Goal: Find contact information: Find contact information

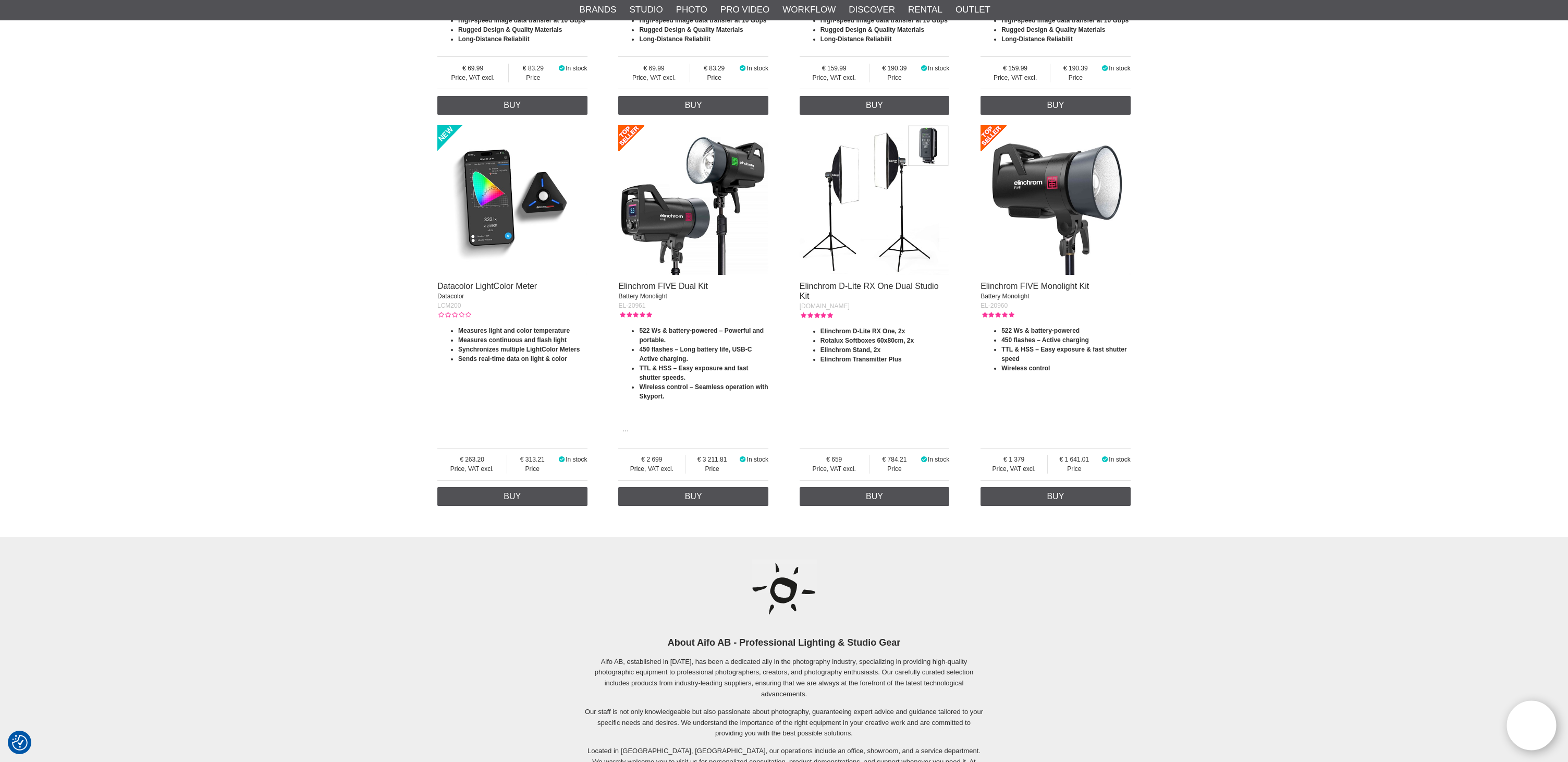
scroll to position [2244, 0]
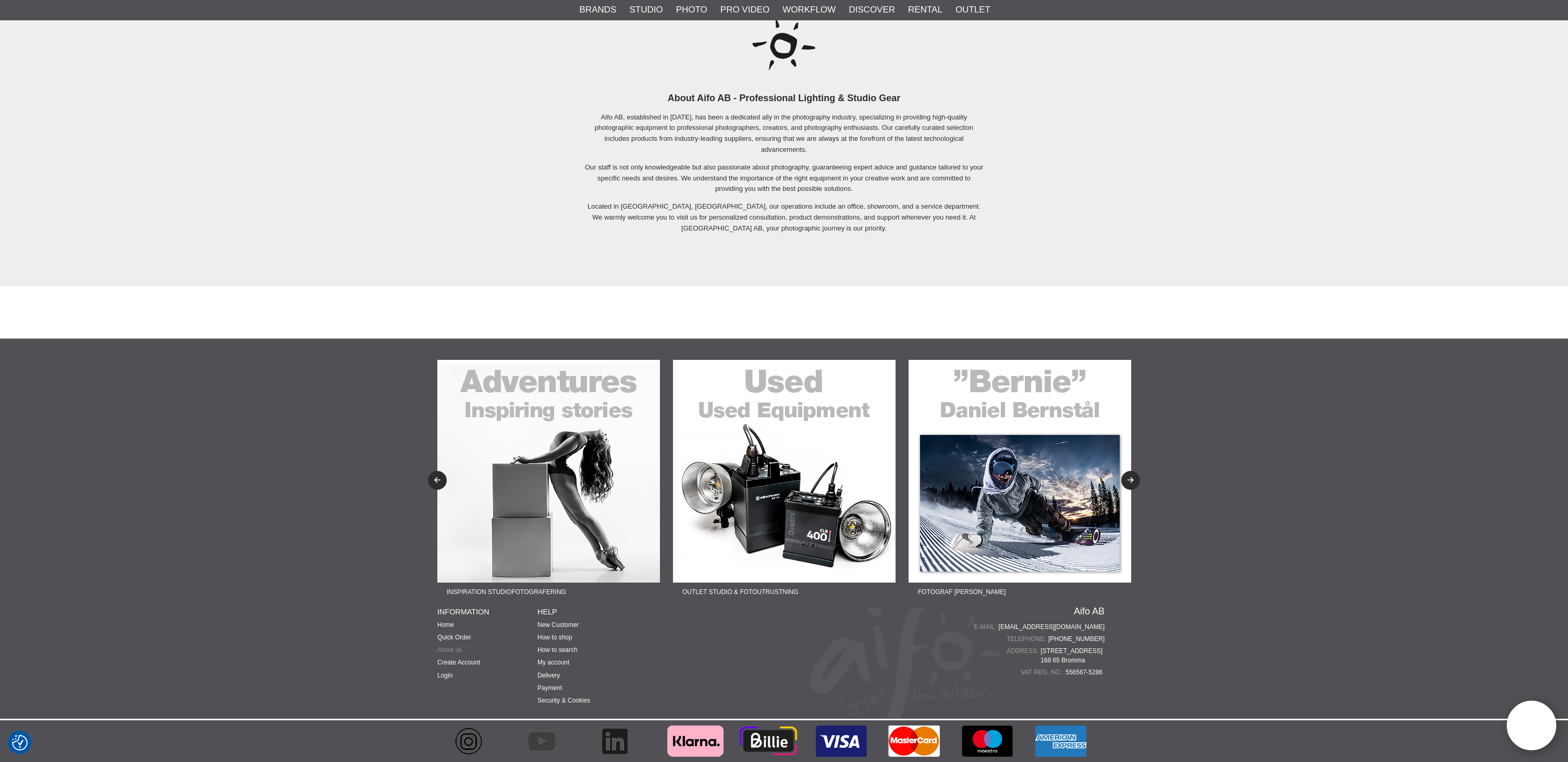
click at [458, 650] on link "About us" at bounding box center [449, 650] width 24 height 8
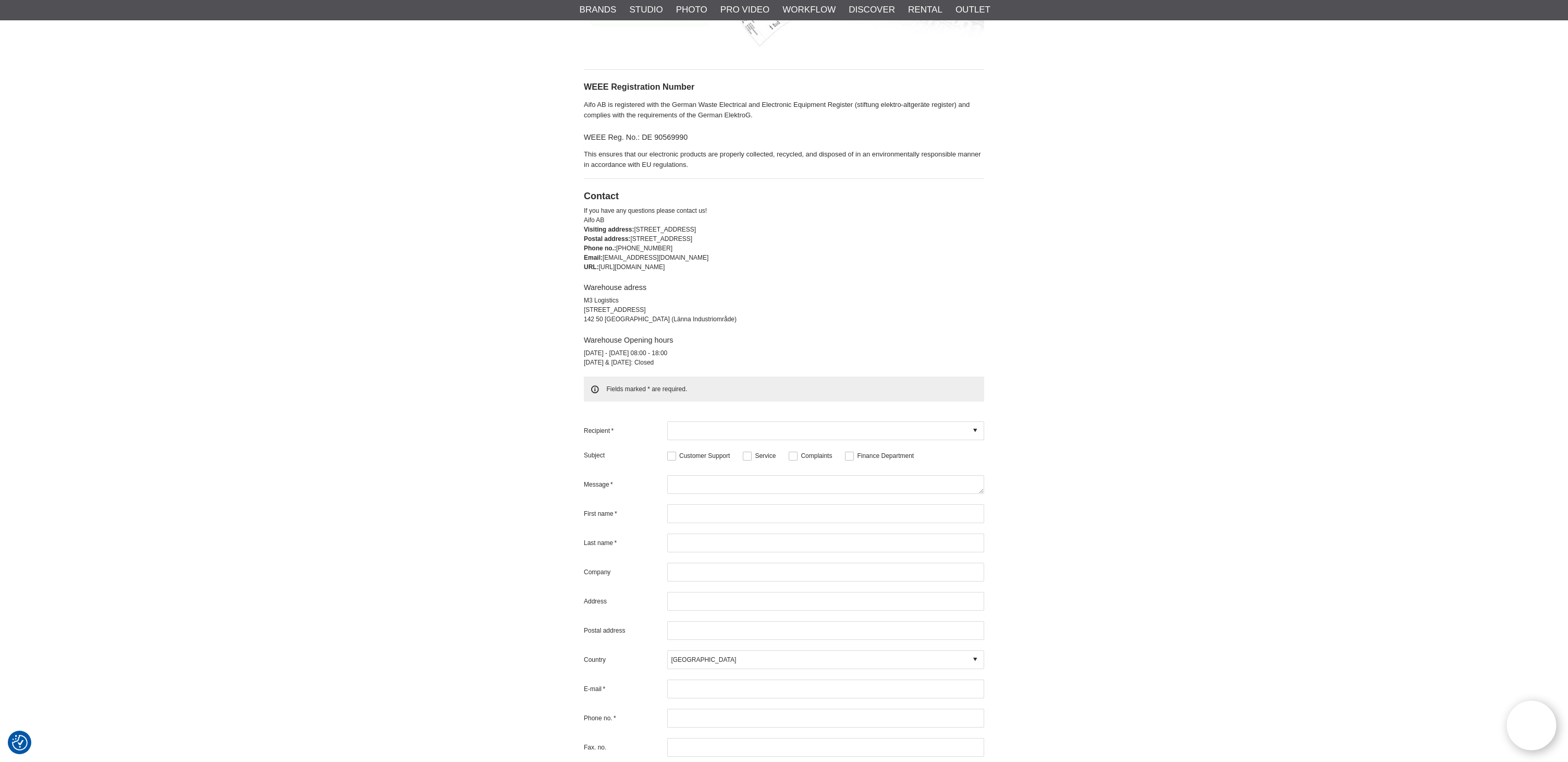
scroll to position [2303, 0]
drag, startPoint x: 708, startPoint y: 316, endPoint x: 584, endPoint y: 302, distance: 124.8
click at [584, 302] on div "M3 Logistics Speditionsvägen 22 142 50 Stockholm (Länna Industriområde) Warehou…" at bounding box center [784, 332] width 401 height 71
copy div "M3 Logistics Speditionsvägen 22 142 50 Stockholm (Länna Industriområde)"
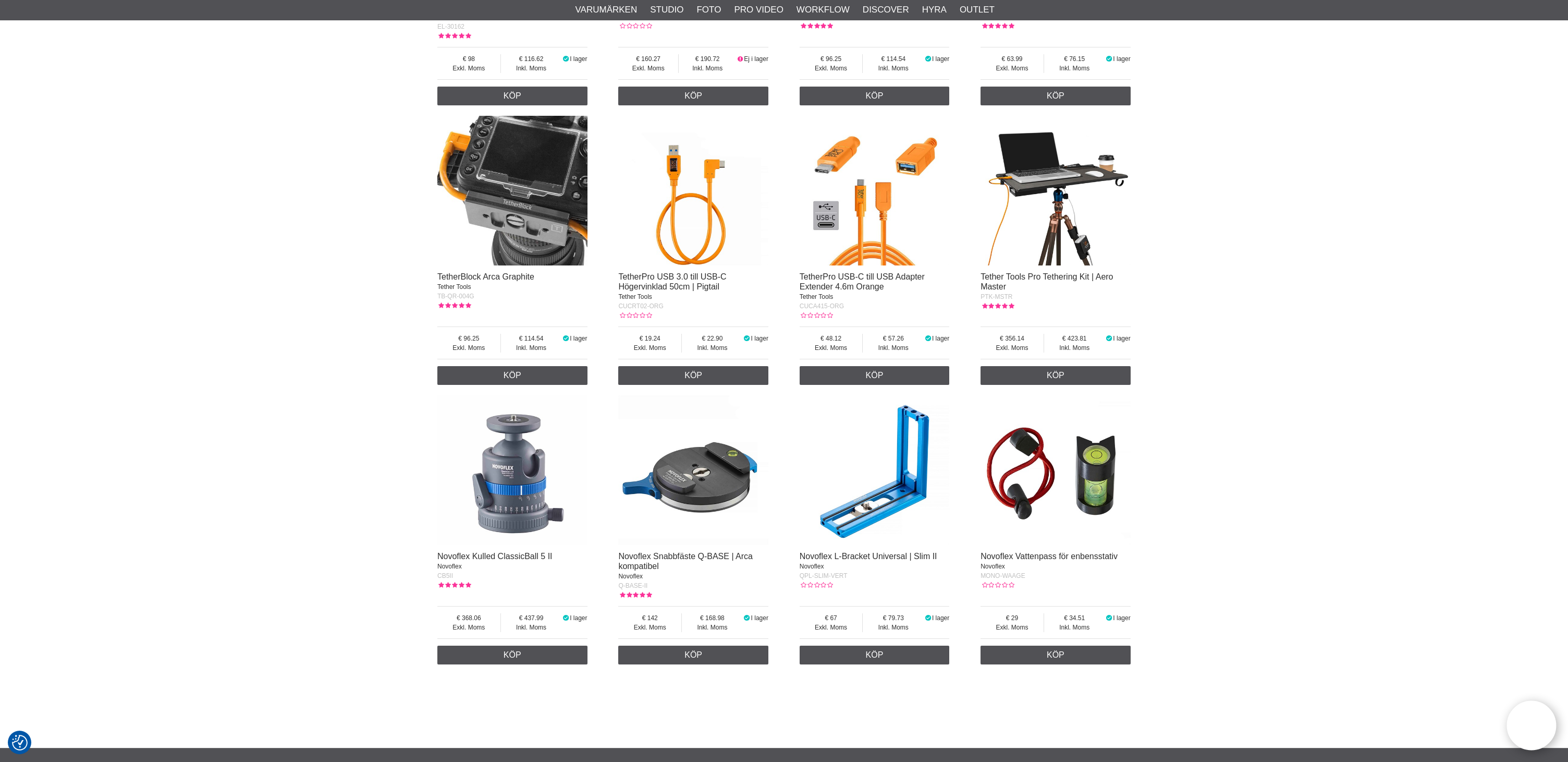
scroll to position [4117, 0]
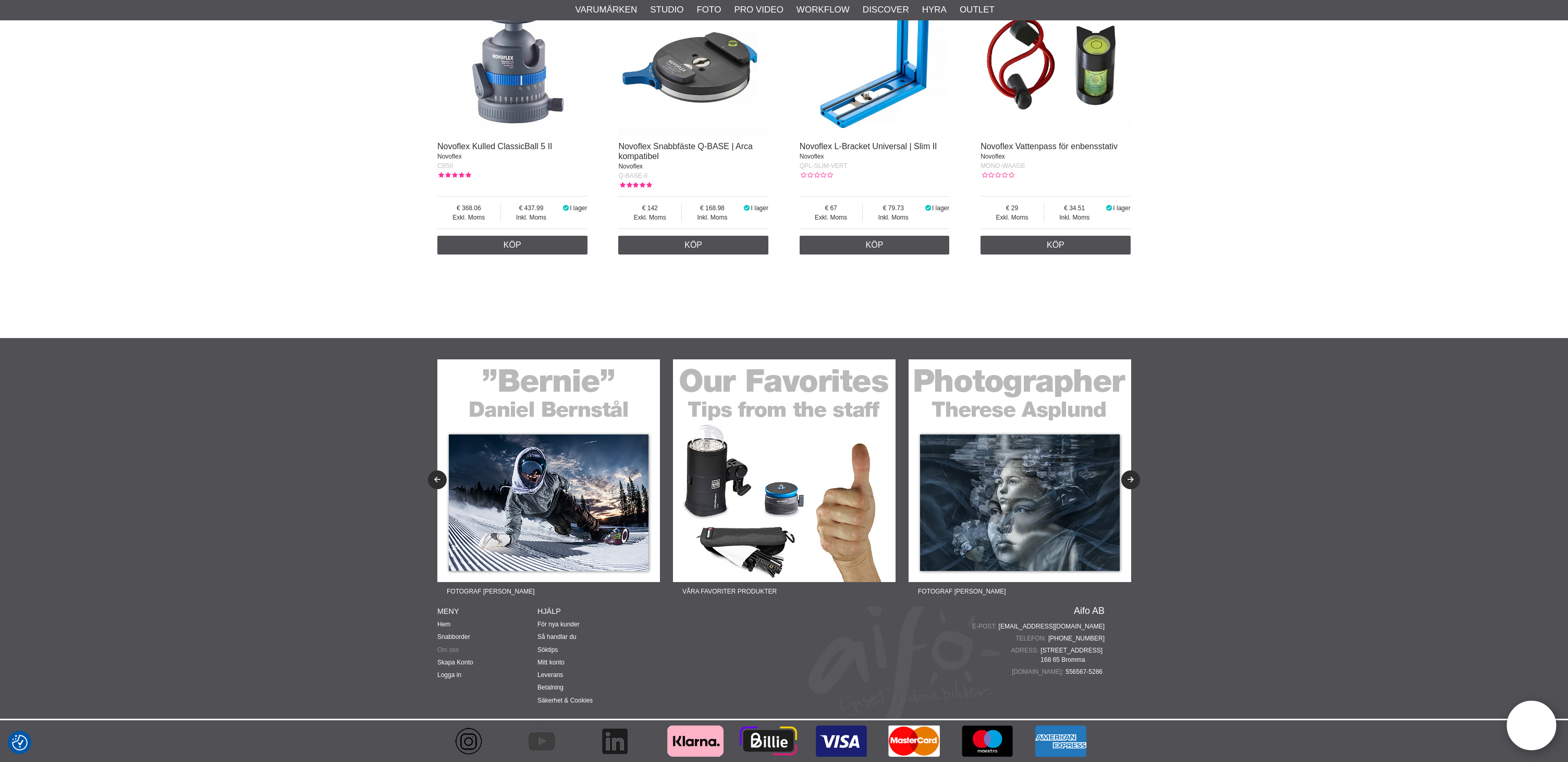
click at [453, 651] on link "Om oss" at bounding box center [448, 650] width 21 height 8
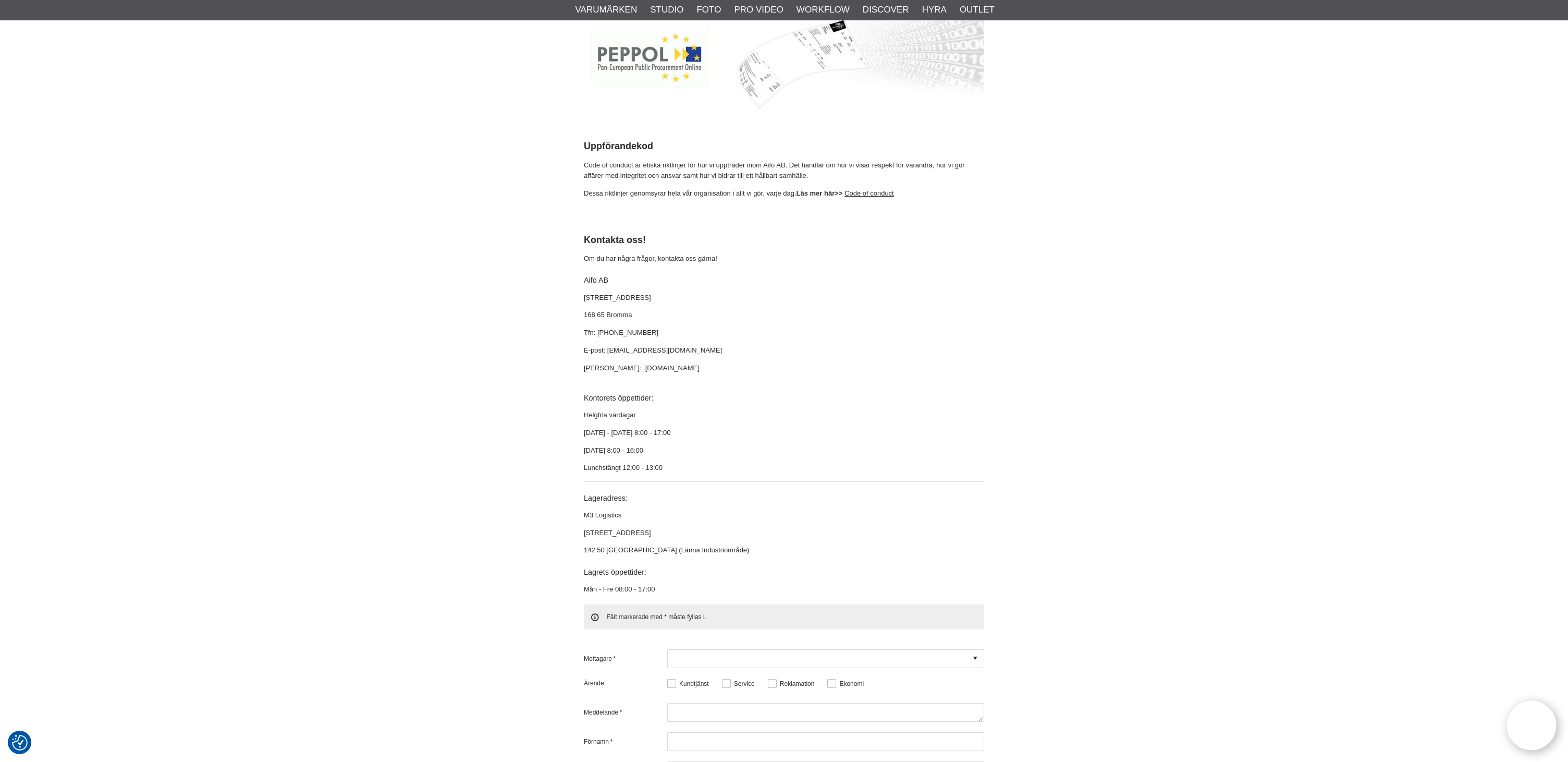
scroll to position [2753, 0]
